Goal: Information Seeking & Learning: Learn about a topic

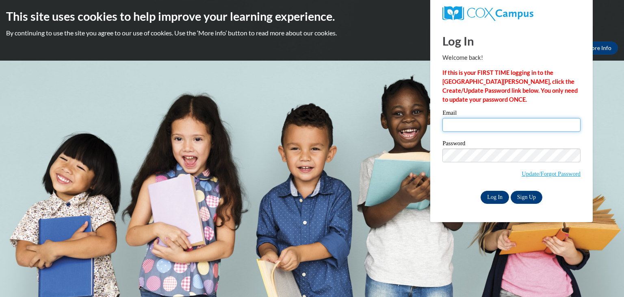
type input "jshudarek@whitelake.k12.wi.us"
click at [490, 194] on input "Log In" at bounding box center [495, 197] width 28 height 13
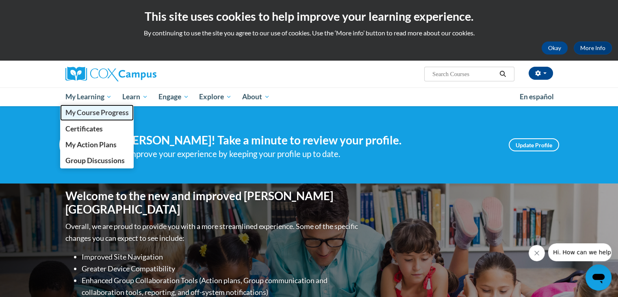
click at [98, 113] on span "My Course Progress" at bounding box center [96, 112] width 63 height 9
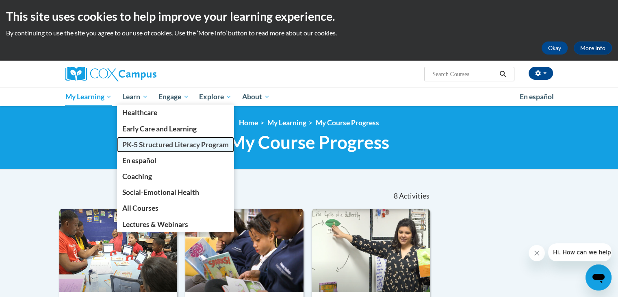
click at [131, 140] on span "PK-5 Structured Literacy Program" at bounding box center [175, 144] width 106 height 9
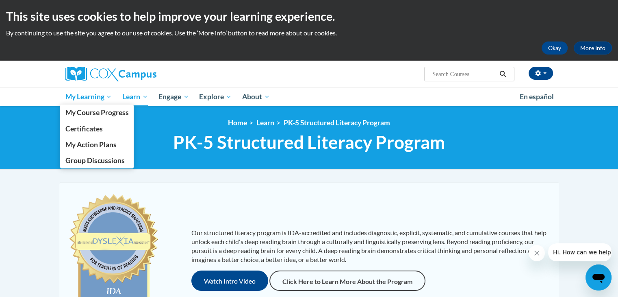
click at [101, 94] on span "My Learning" at bounding box center [88, 97] width 47 height 10
click at [98, 110] on span "My Course Progress" at bounding box center [96, 112] width 63 height 9
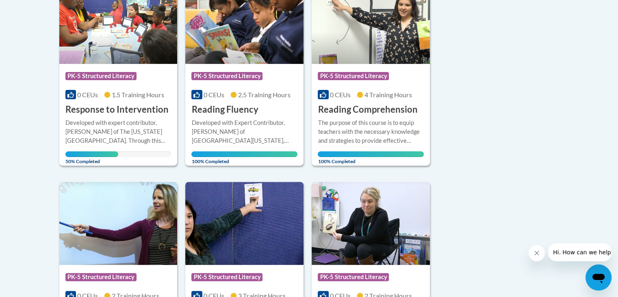
scroll to position [228, 0]
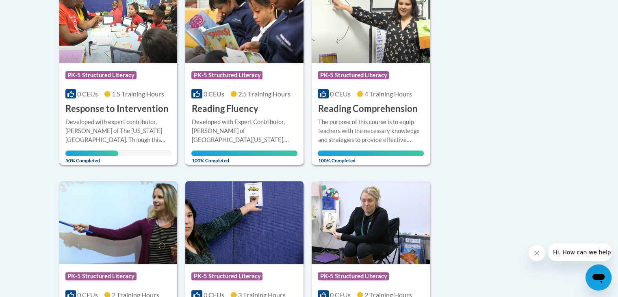
click at [122, 106] on h3 "Response to Intervention" at bounding box center [116, 108] width 103 height 13
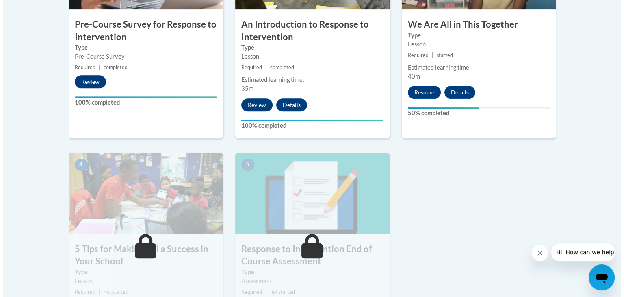
scroll to position [358, 0]
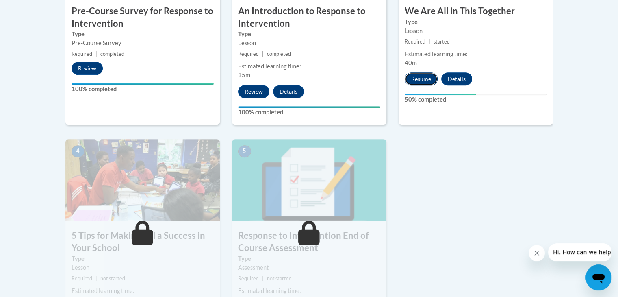
click at [420, 74] on button "Resume" at bounding box center [421, 78] width 33 height 13
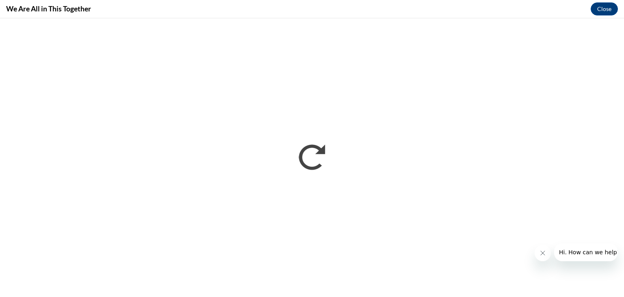
scroll to position [0, 0]
click at [542, 256] on button "Close message from company" at bounding box center [542, 253] width 16 height 16
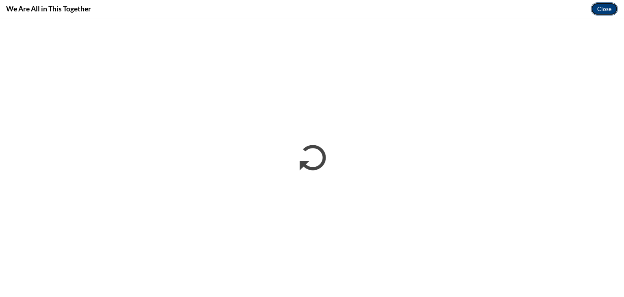
click at [598, 8] on button "Close" at bounding box center [604, 8] width 27 height 13
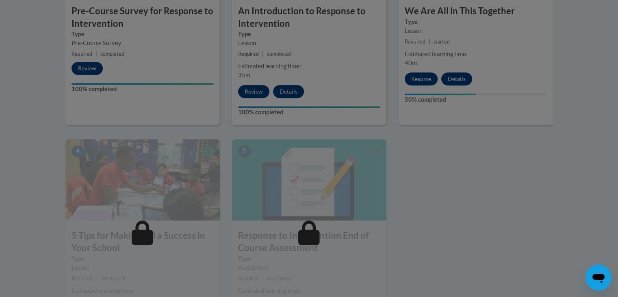
click at [424, 78] on div at bounding box center [309, 148] width 618 height 297
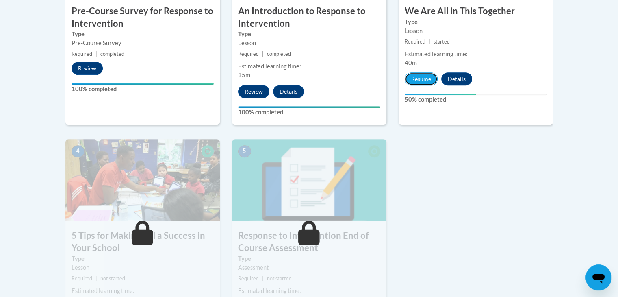
click at [424, 78] on button "Resume" at bounding box center [421, 78] width 33 height 13
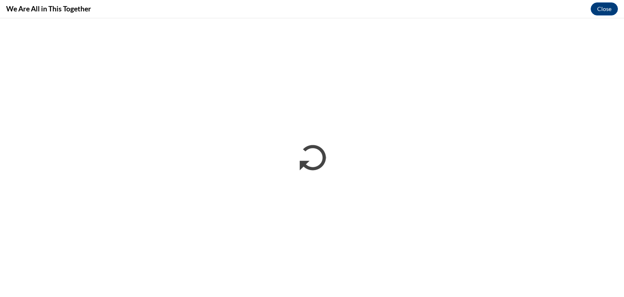
click at [489, 9] on div "We Are All in This Together Close" at bounding box center [312, 9] width 624 height 18
